Goal: Information Seeking & Learning: Learn about a topic

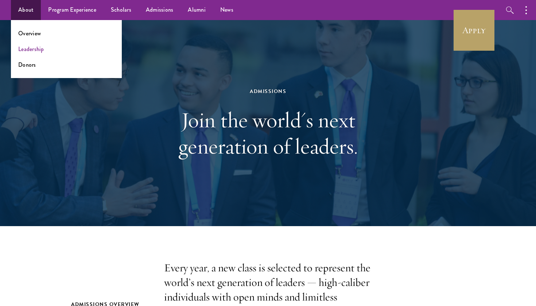
click at [34, 48] on link "Leadership" at bounding box center [31, 49] width 26 height 8
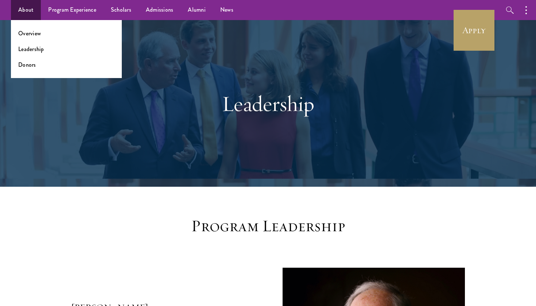
click at [36, 38] on ul "Overview Leadership Donors" at bounding box center [66, 49] width 111 height 58
click at [31, 33] on link "Overview" at bounding box center [29, 33] width 23 height 8
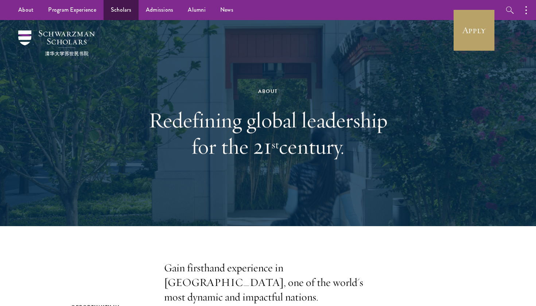
click at [130, 13] on link "Scholars" at bounding box center [120, 10] width 35 height 20
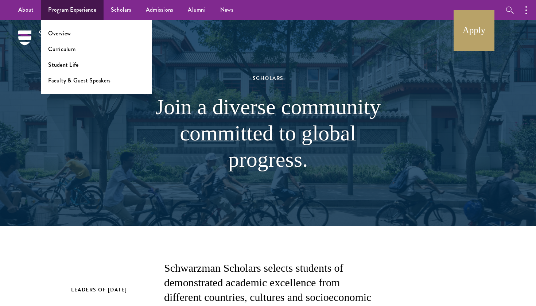
click at [71, 35] on li "Overview" at bounding box center [96, 33] width 96 height 8
click at [63, 35] on link "Overview" at bounding box center [59, 33] width 23 height 8
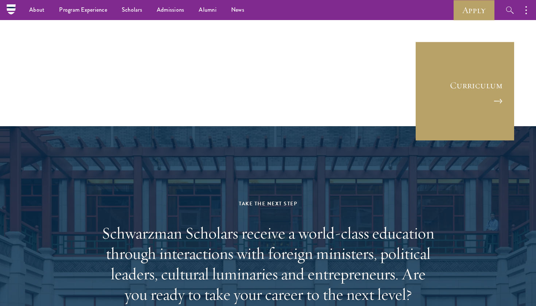
scroll to position [3433, 0]
